Goal: Find specific page/section: Find specific page/section

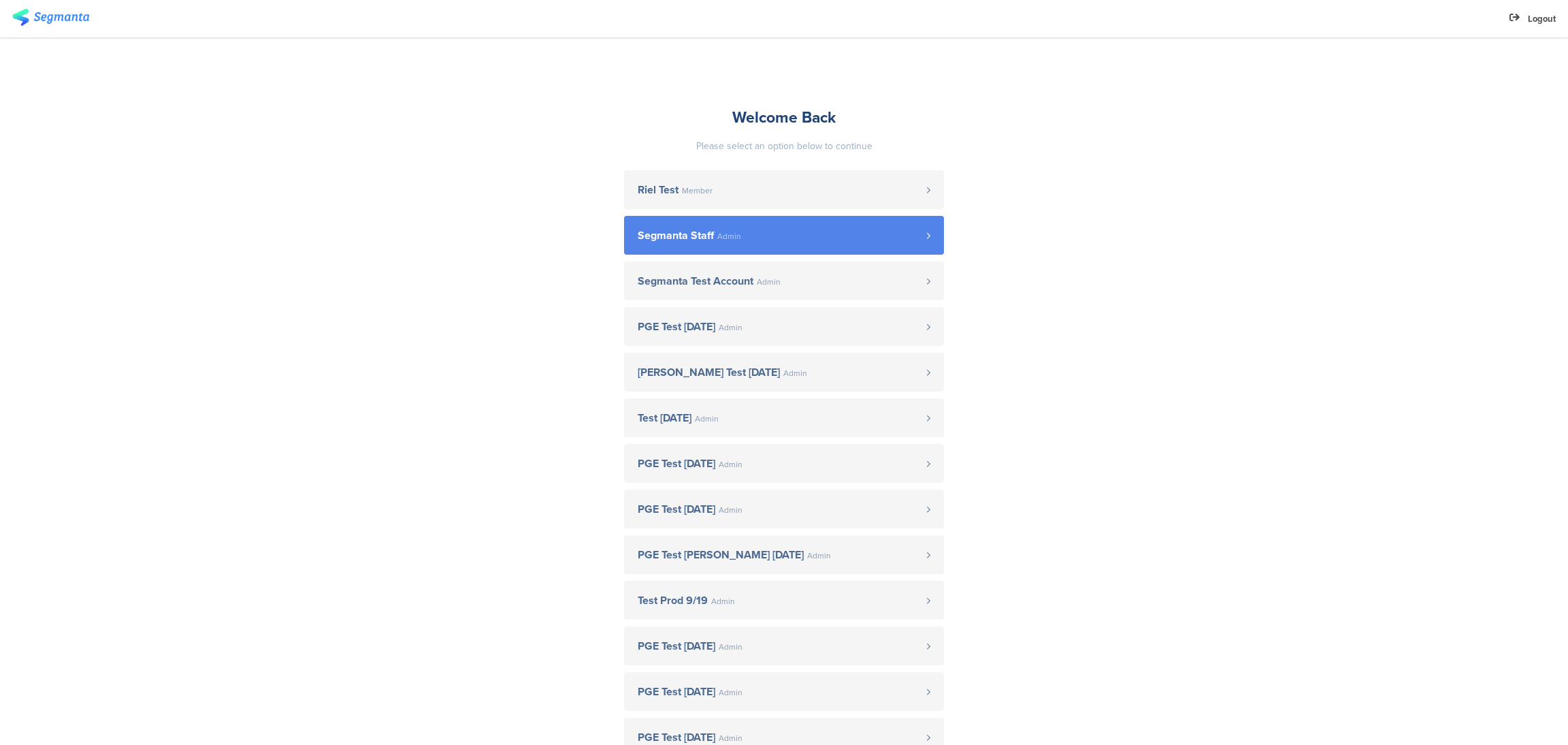
click at [800, 243] on link "Segmanta Staff Admin" at bounding box center [783, 235] width 319 height 39
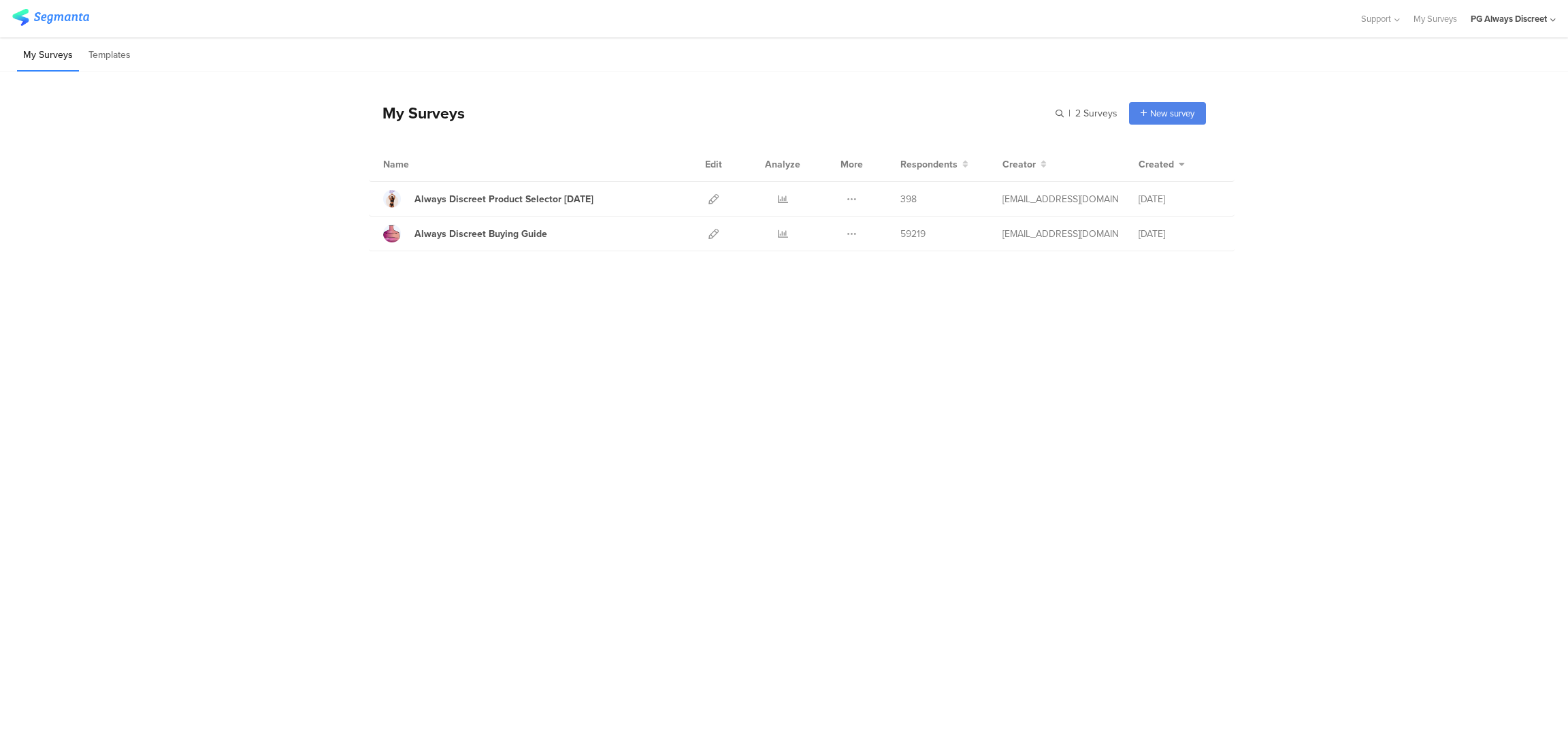
click at [1181, 636] on div "My Surveys | 2 Surveys New survey Start from scratch Choose from templates Name…" at bounding box center [784, 374] width 1568 height 604
click at [1404, 443] on div "My Surveys | 2 Surveys New survey Start from scratch Choose from templates Name…" at bounding box center [784, 374] width 1568 height 604
